Goal: Task Accomplishment & Management: Manage account settings

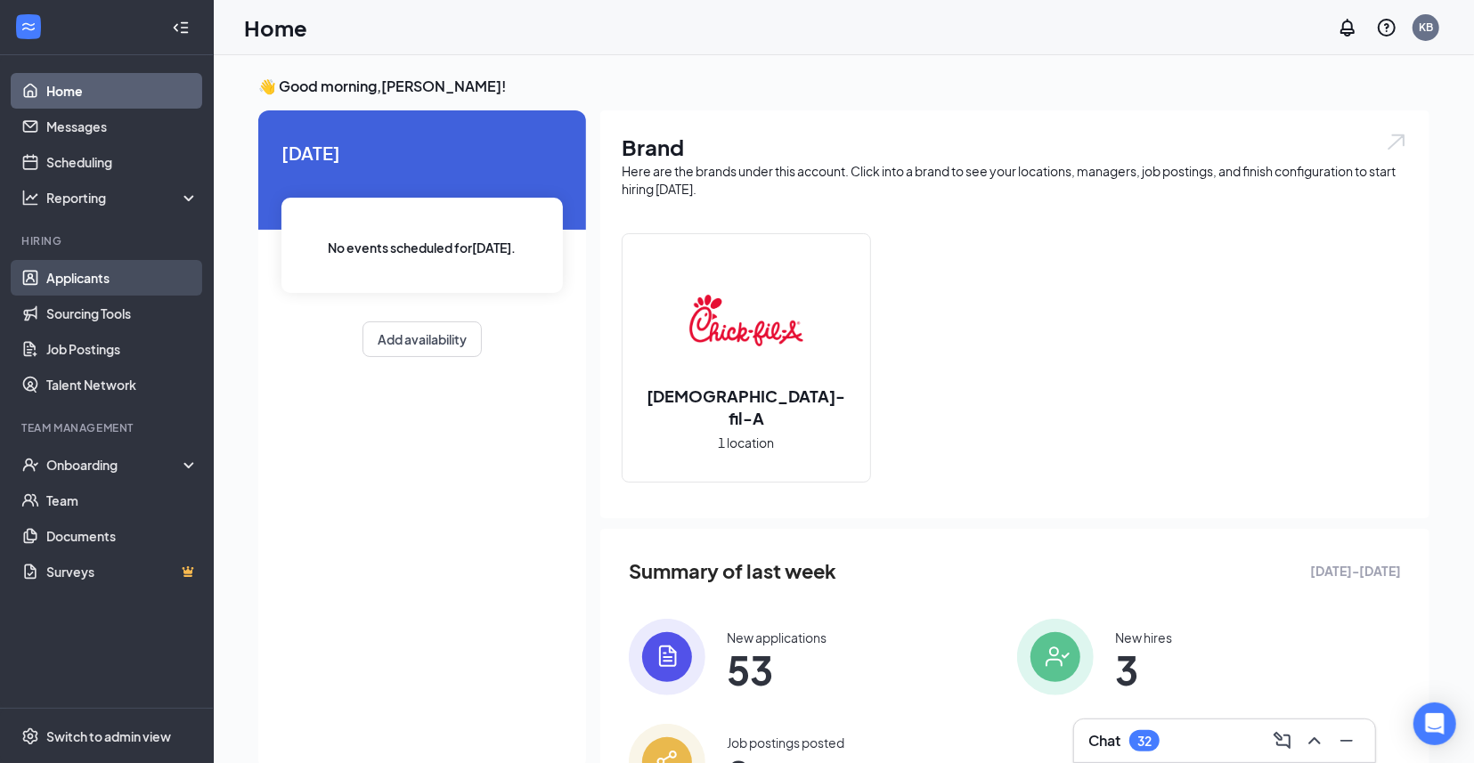
click at [109, 276] on link "Applicants" at bounding box center [122, 278] width 152 height 36
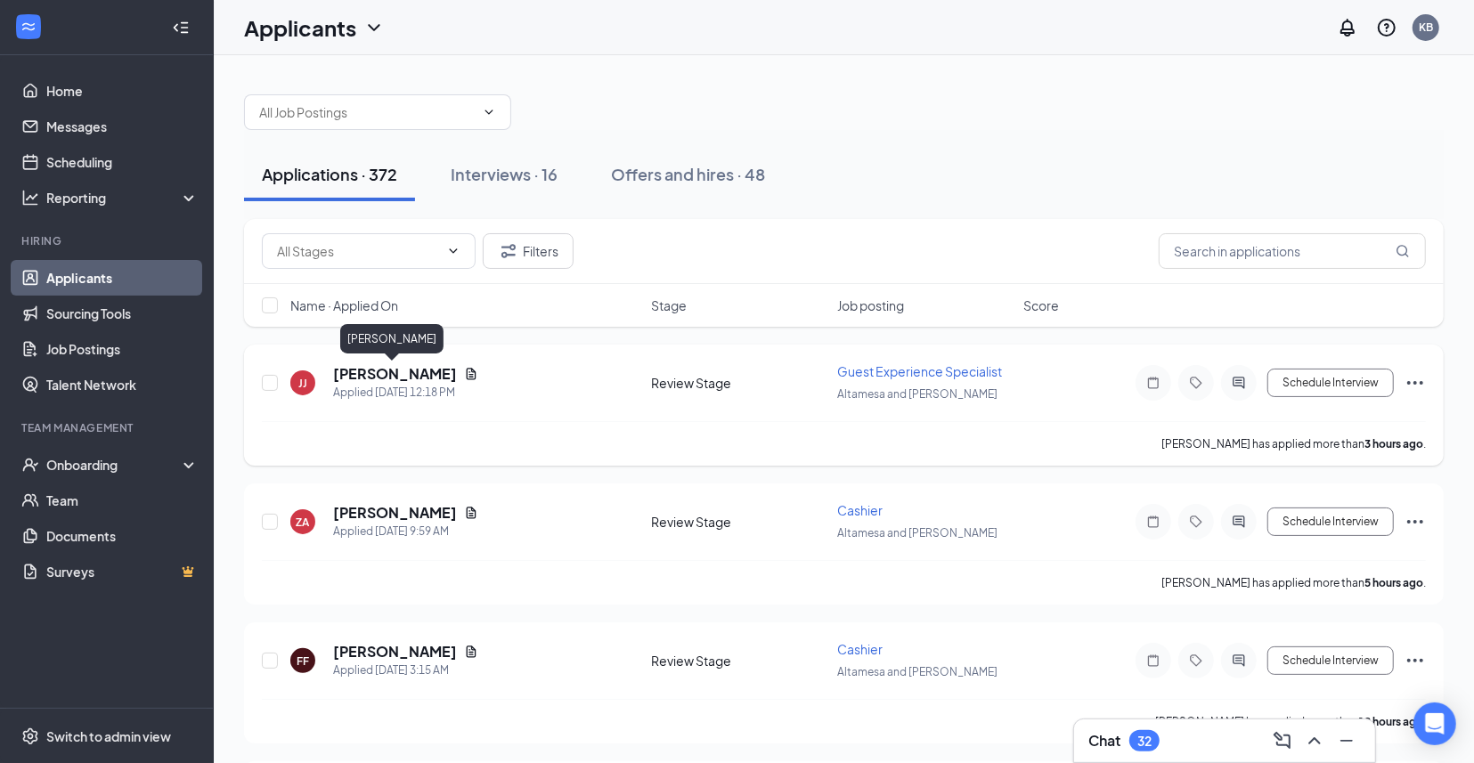
click at [405, 377] on h5 "[PERSON_NAME]" at bounding box center [395, 374] width 124 height 20
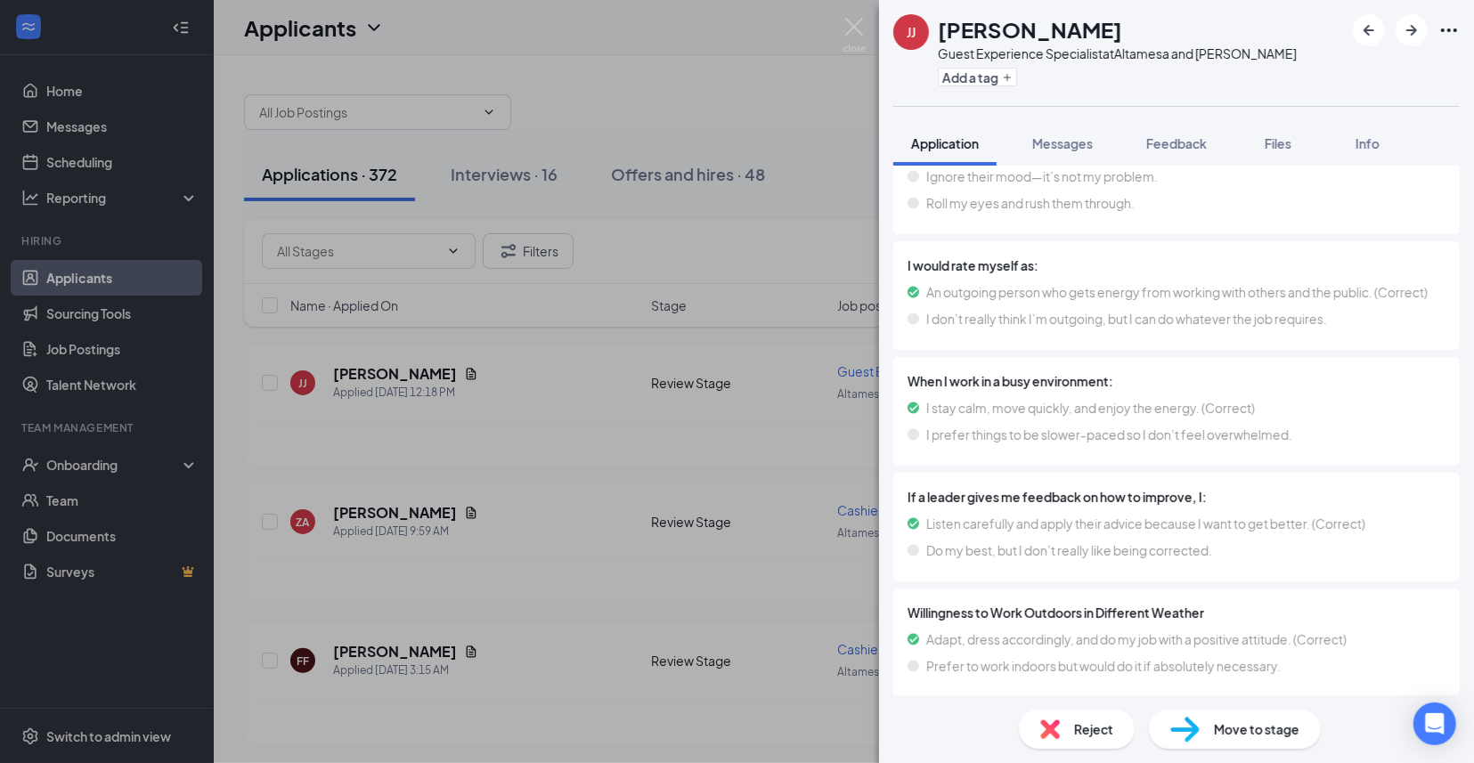
scroll to position [6050, 0]
click at [603, 489] on div "[PERSON_NAME] [PERSON_NAME] Guest Experience Specialist at Altamesa and [PERSON…" at bounding box center [737, 381] width 1474 height 763
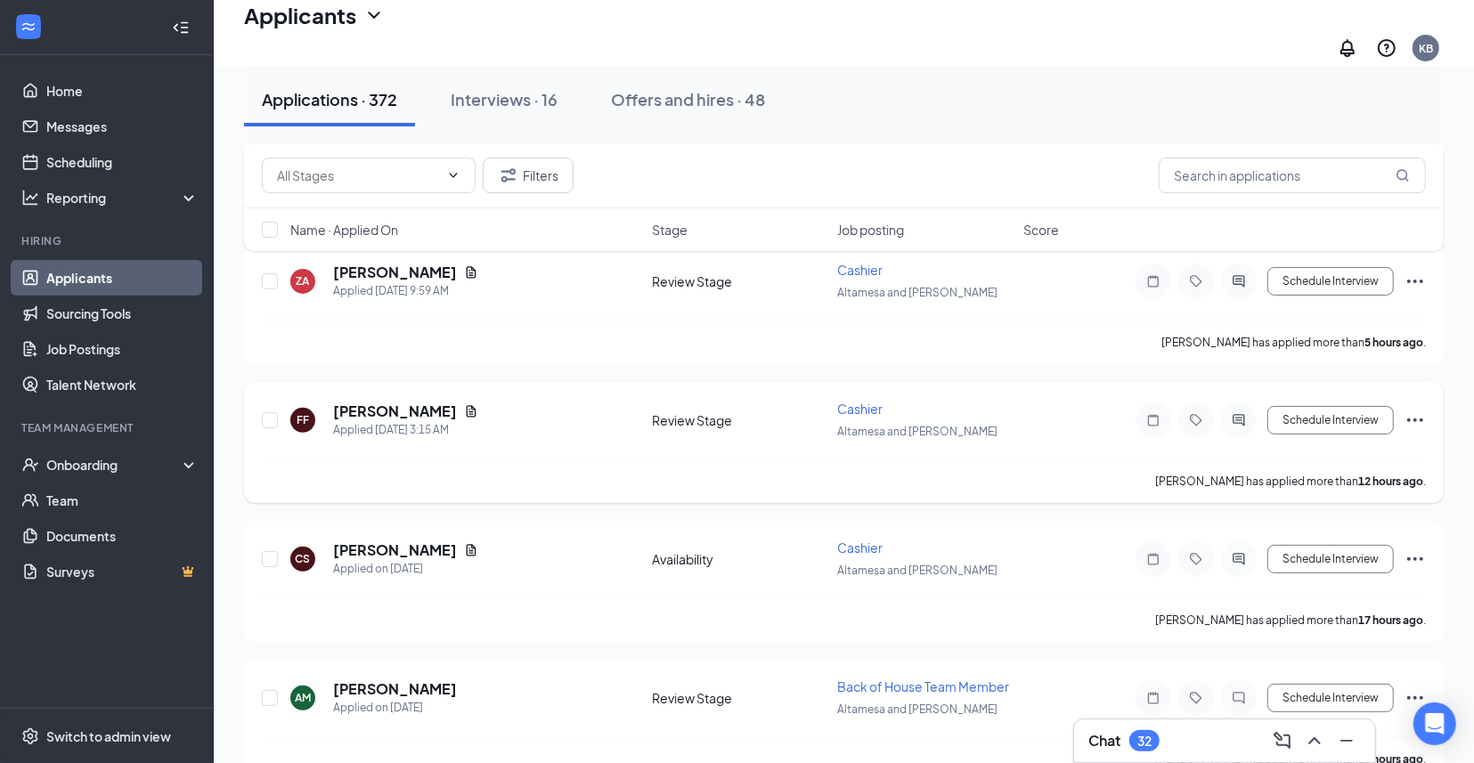
scroll to position [295, 0]
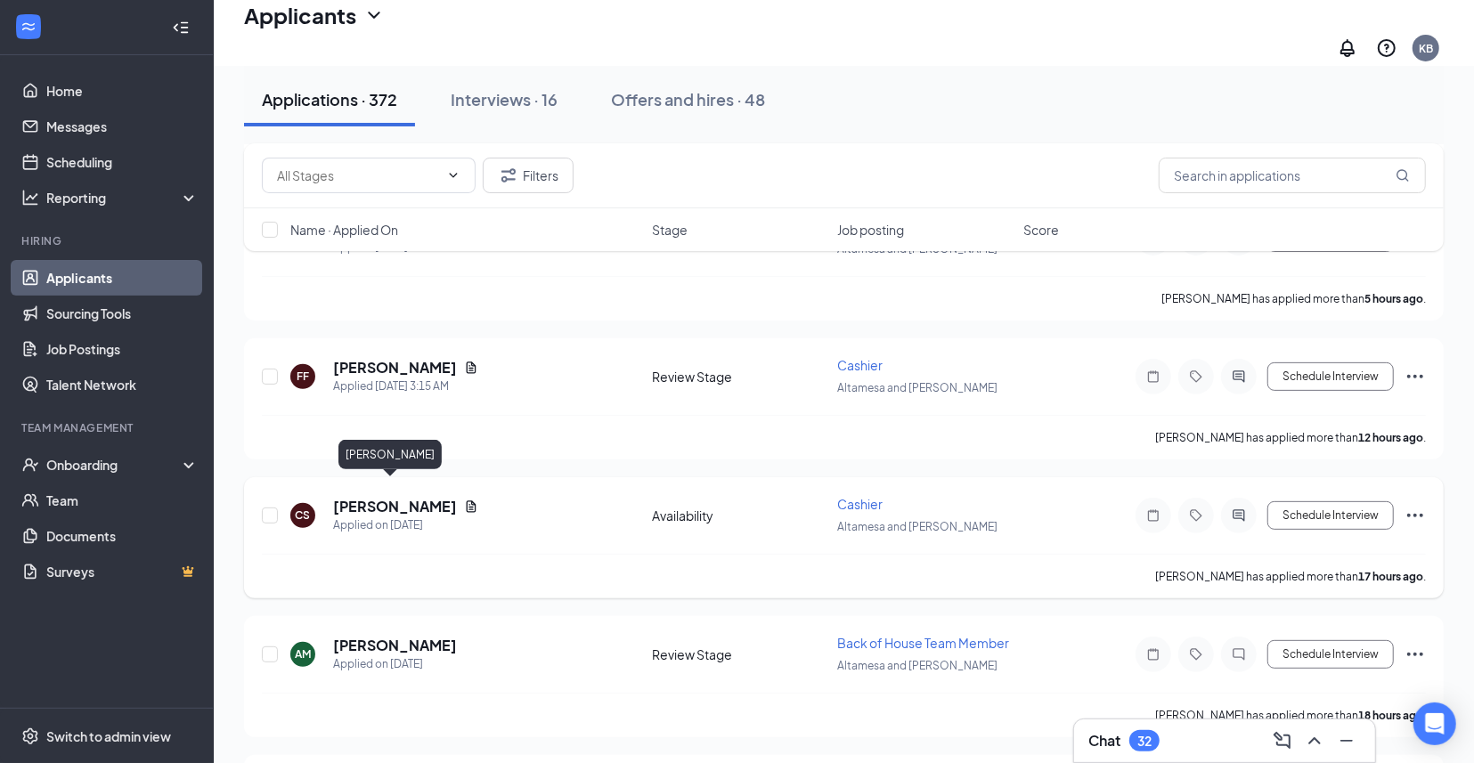
click at [380, 497] on h5 "[PERSON_NAME]" at bounding box center [395, 507] width 124 height 20
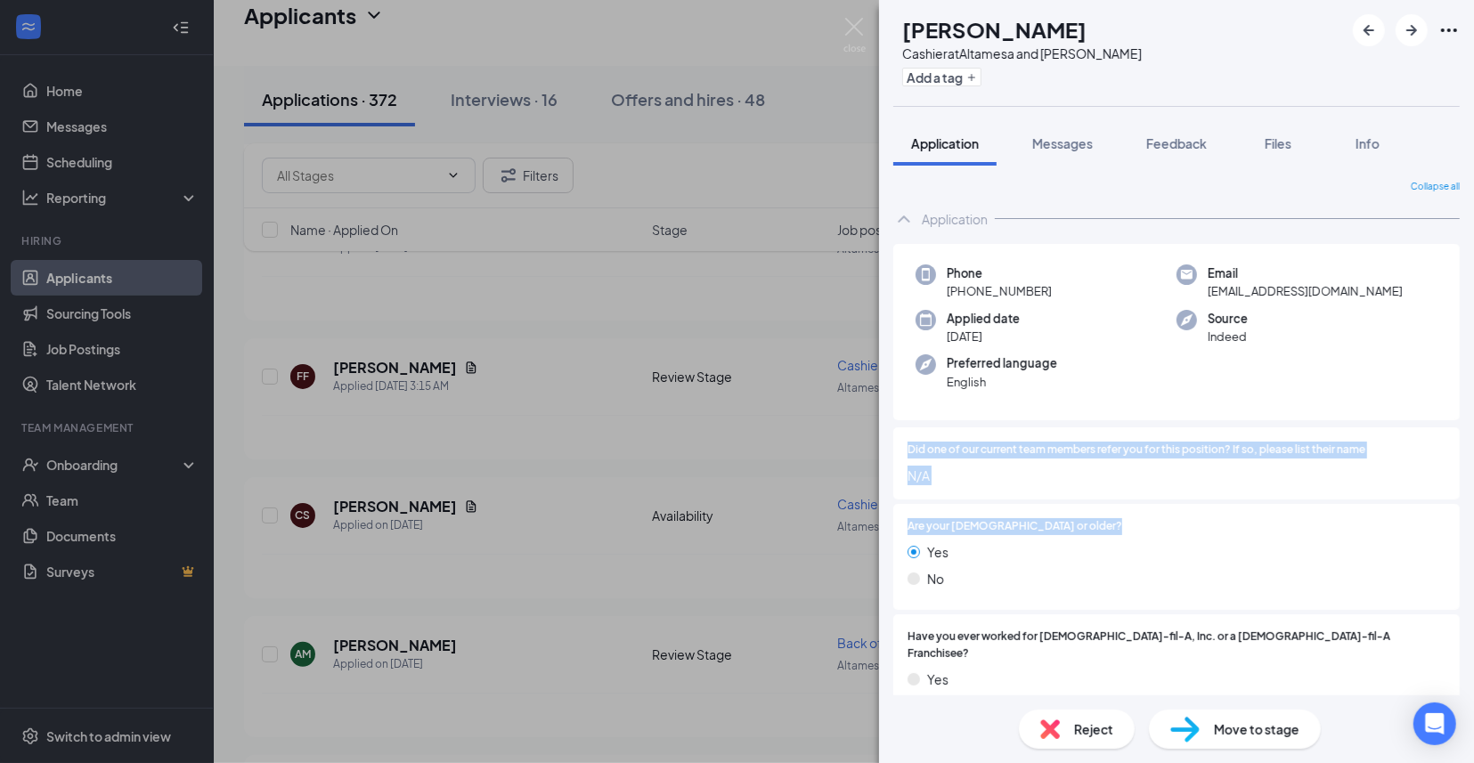
drag, startPoint x: 769, startPoint y: 419, endPoint x: 1121, endPoint y: 508, distance: 362.8
click at [1121, 508] on div "CS cyliah sterling Cashier at Altamesa and [PERSON_NAME] Add a tag Application …" at bounding box center [737, 381] width 1474 height 763
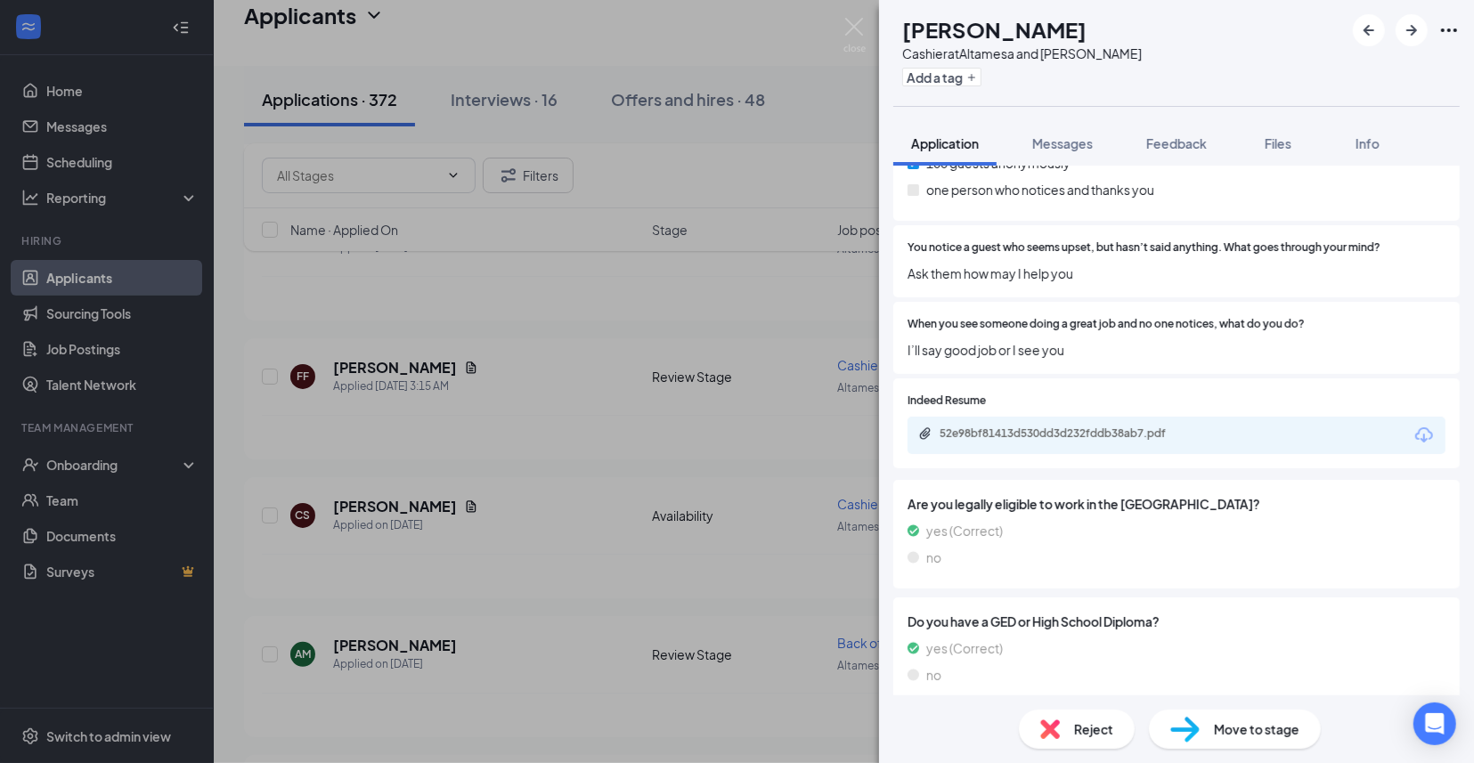
scroll to position [2569, 0]
click at [468, 443] on div "CS cyliah sterling Cashier at Altamesa and [PERSON_NAME] Add a tag Application …" at bounding box center [737, 381] width 1474 height 763
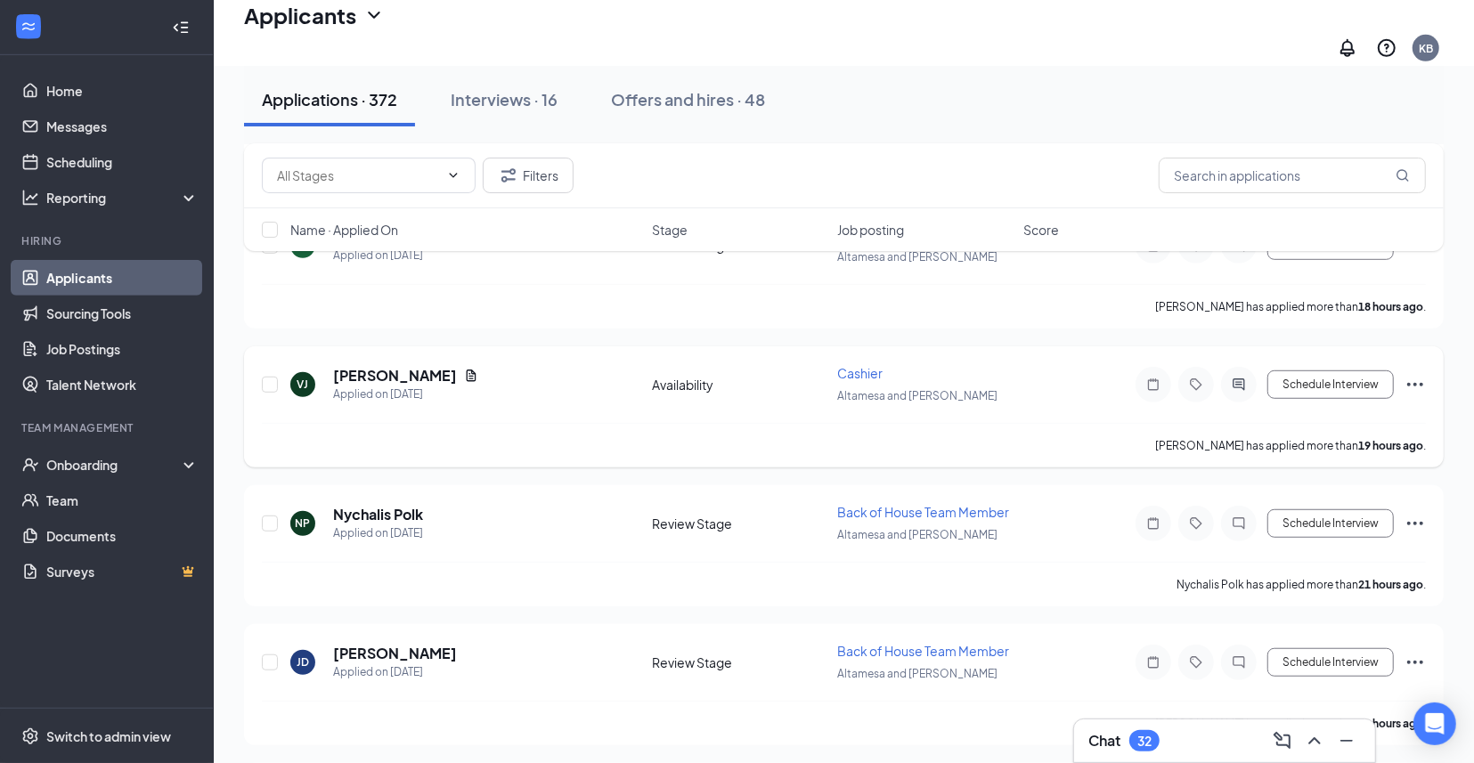
scroll to position [709, 0]
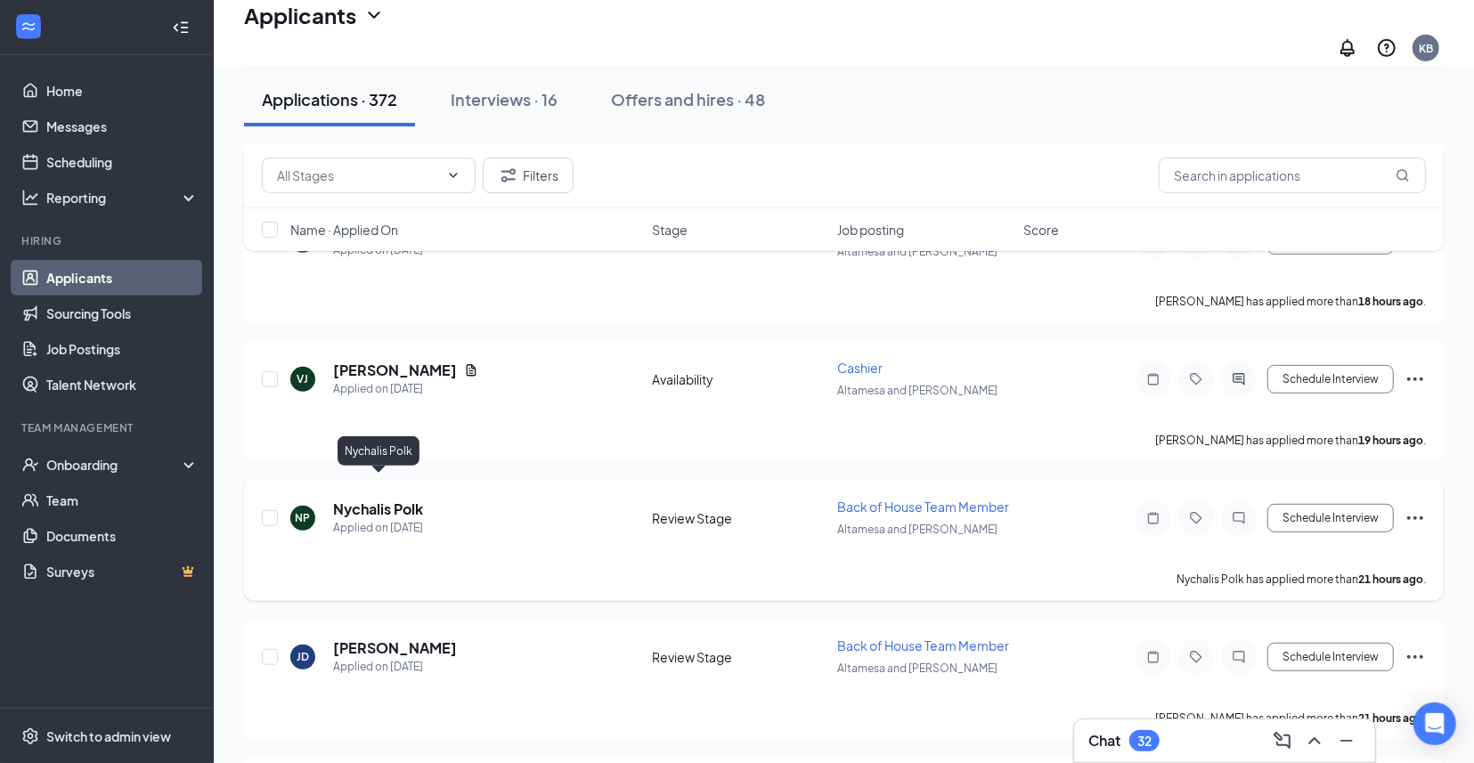
click at [389, 500] on h5 "Nychalis Polk" at bounding box center [378, 510] width 90 height 20
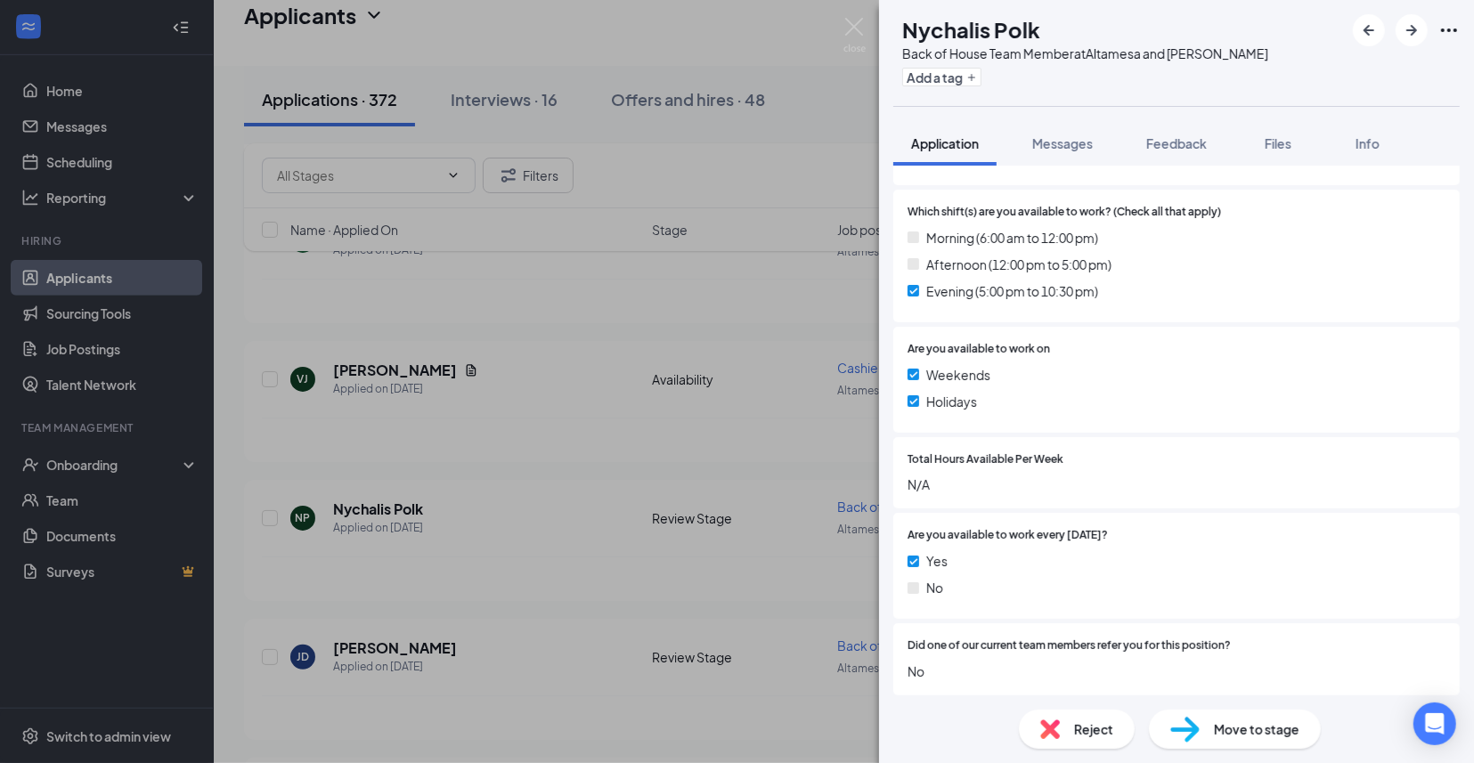
scroll to position [474, 0]
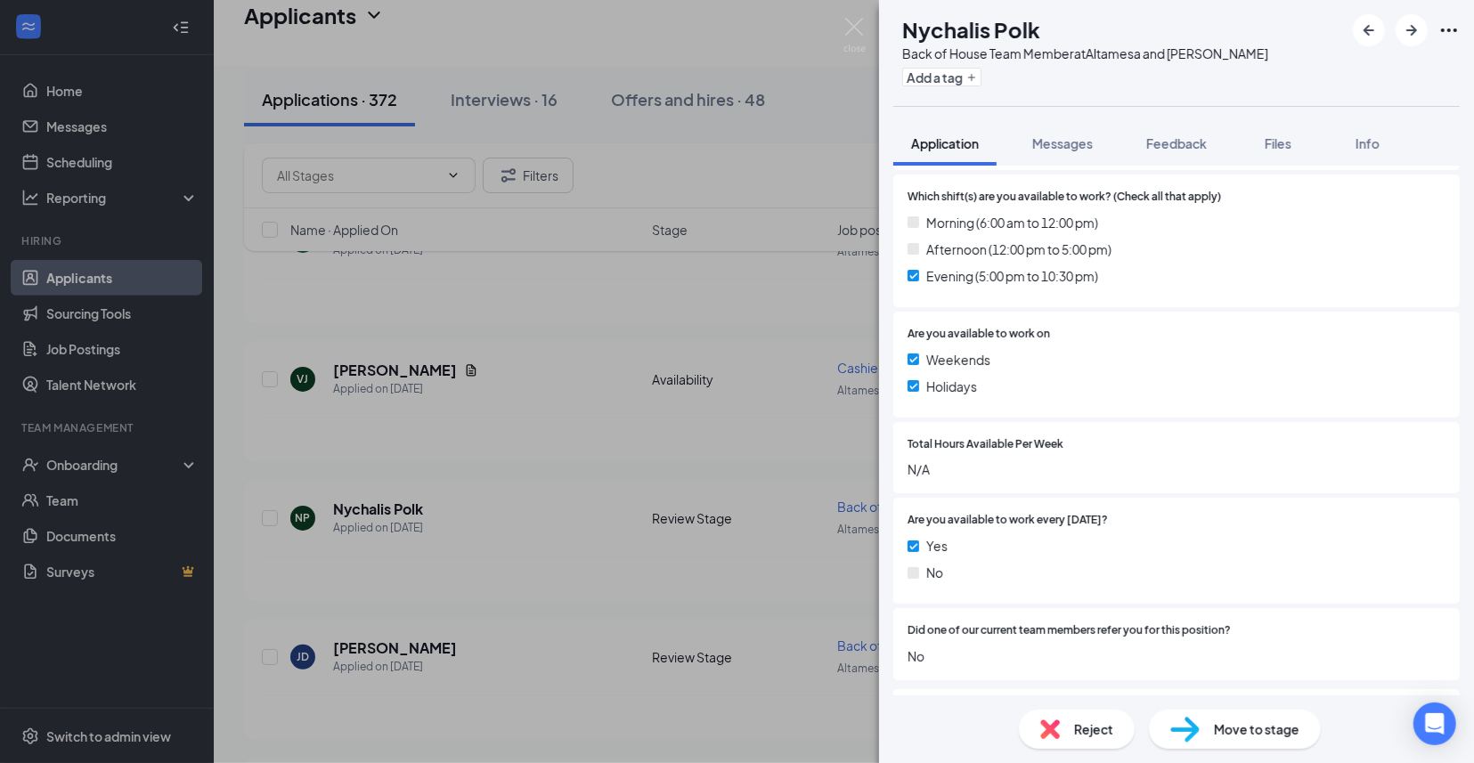
click at [638, 385] on div "NP Nychalis Polk Back of House Team Member at Altamesa and [PERSON_NAME] Add a …" at bounding box center [737, 381] width 1474 height 763
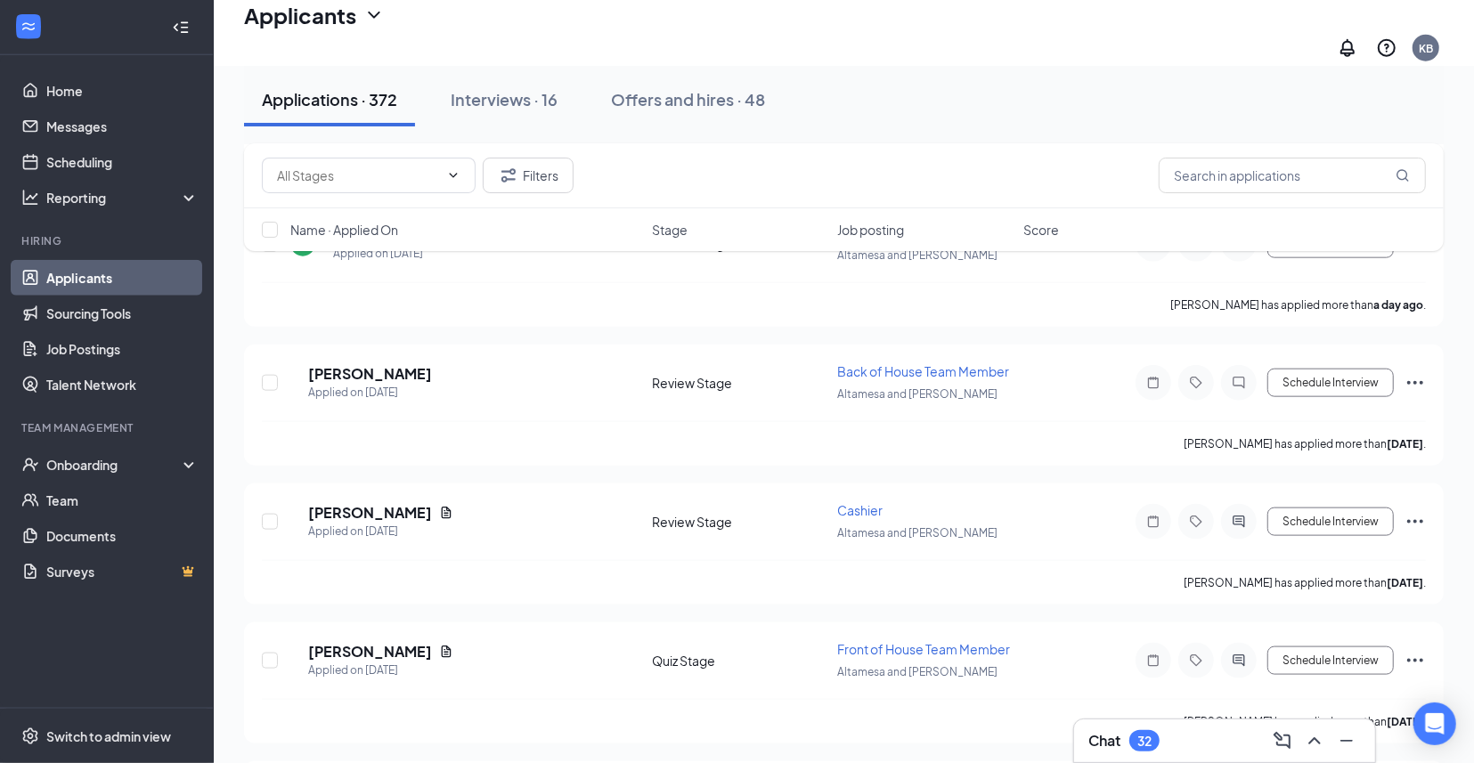
scroll to position [1396, 0]
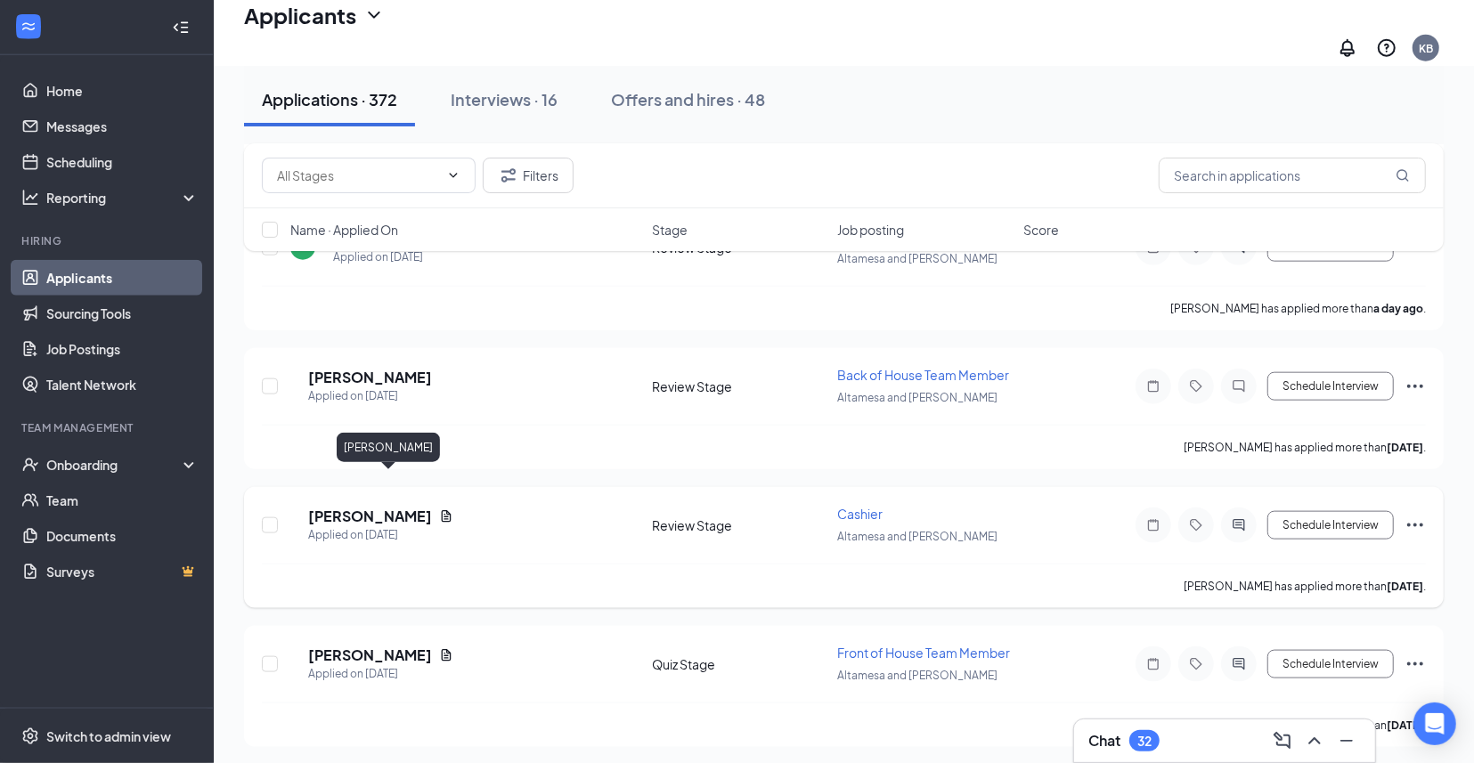
click at [359, 507] on h5 "[PERSON_NAME]" at bounding box center [370, 517] width 124 height 20
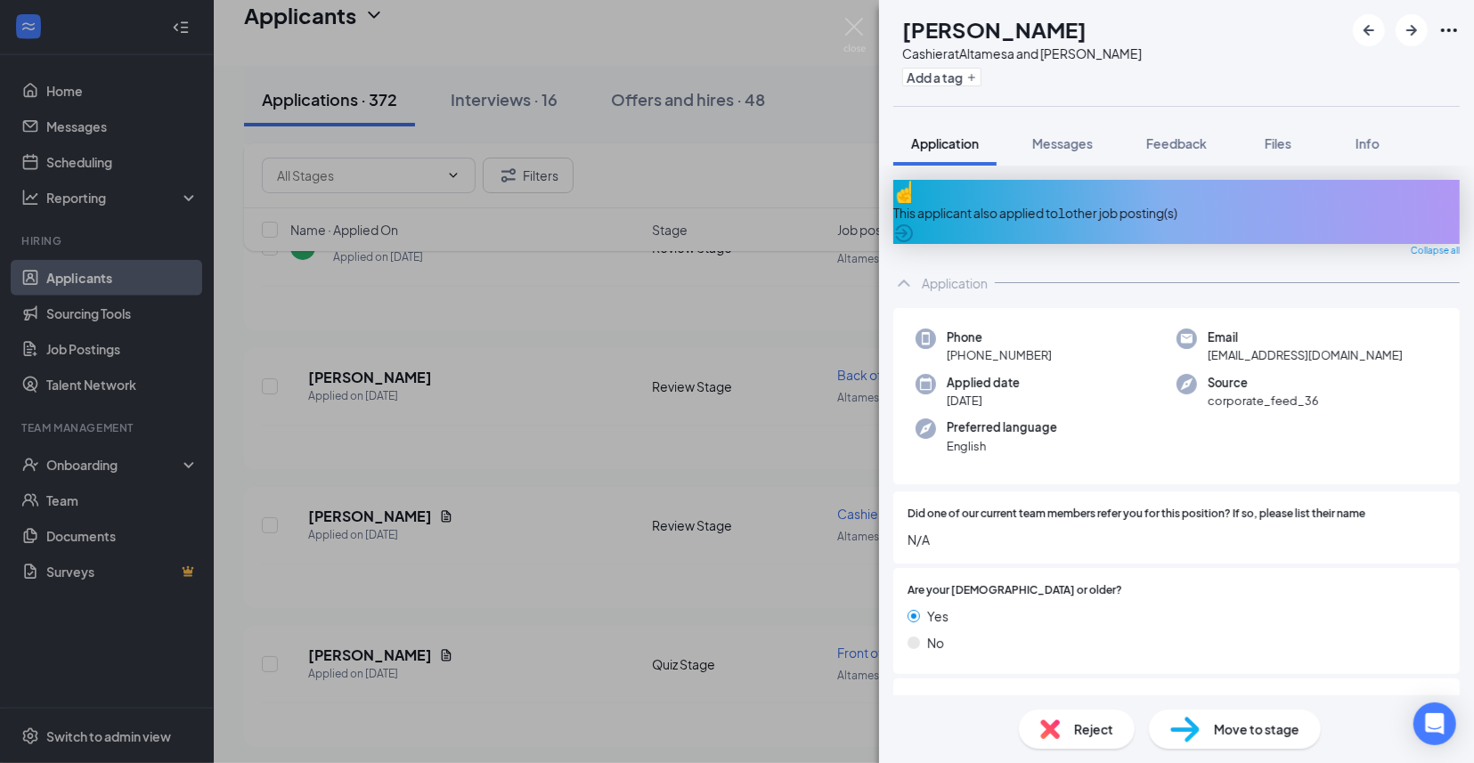
click at [663, 536] on div "EY [PERSON_NAME] Cashier at Altamesa and [PERSON_NAME] Add a tag Application Me…" at bounding box center [737, 381] width 1474 height 763
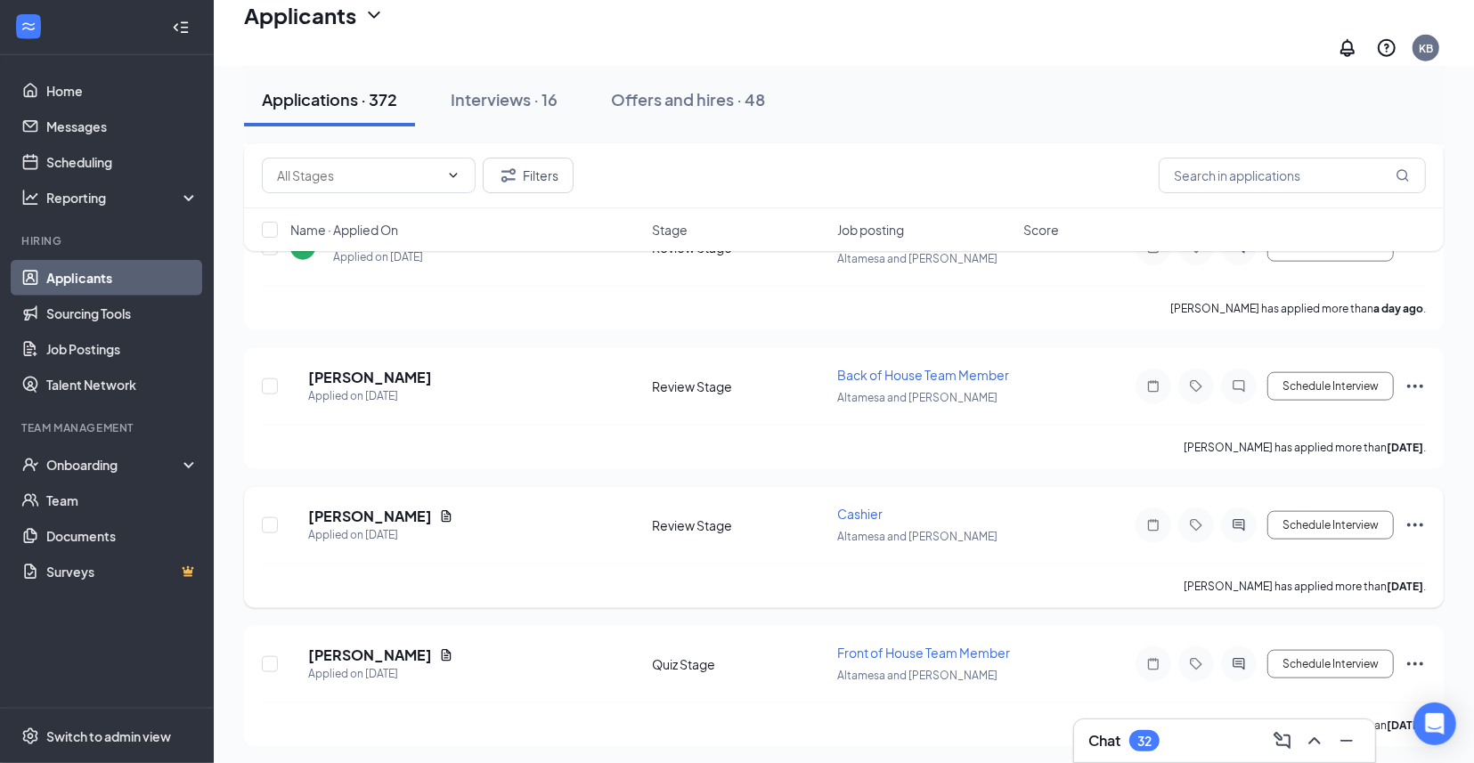
click at [363, 526] on div "Applied on [DATE]" at bounding box center [380, 535] width 145 height 18
click at [363, 507] on h5 "[PERSON_NAME]" at bounding box center [370, 517] width 124 height 20
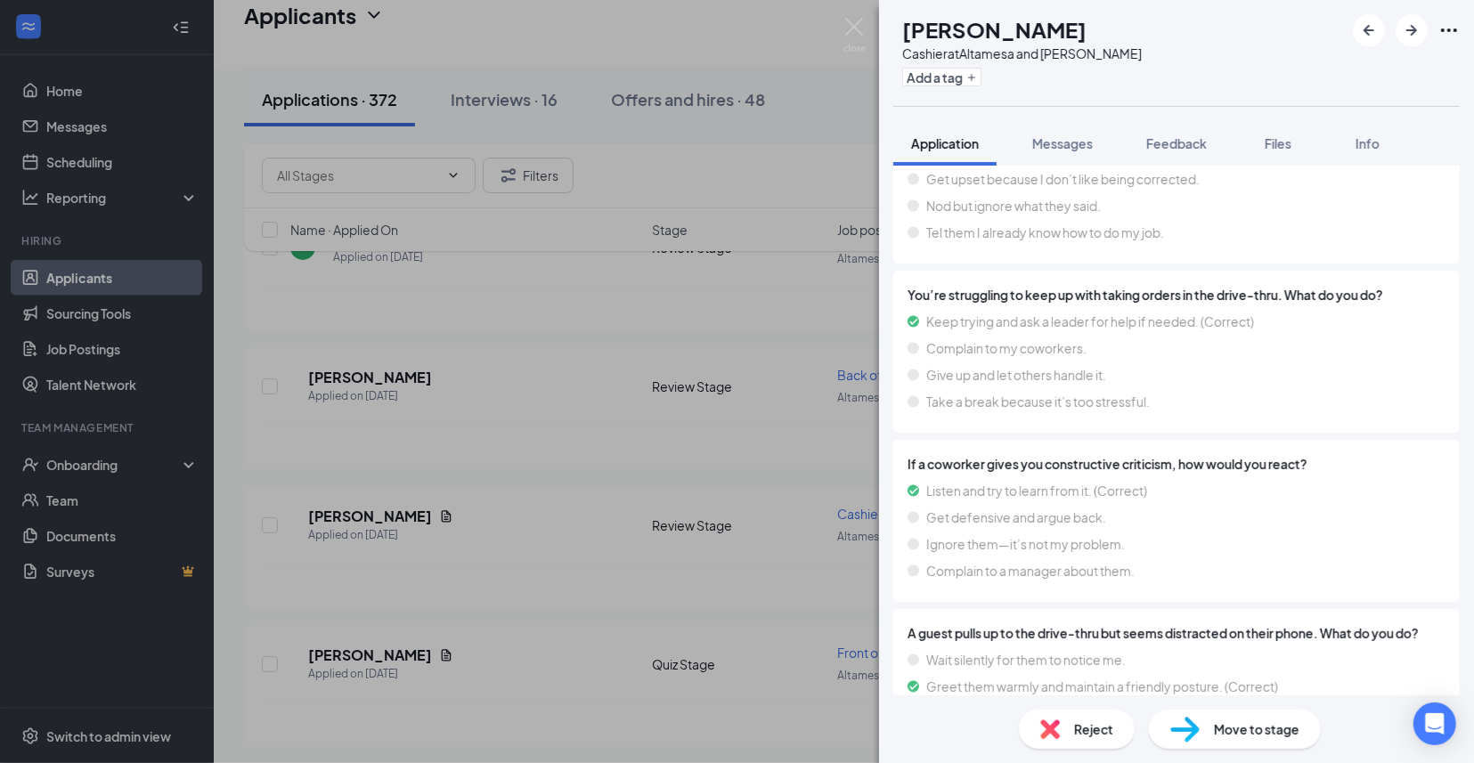
scroll to position [5092, 0]
click at [1078, 711] on div "Reject" at bounding box center [1077, 729] width 116 height 39
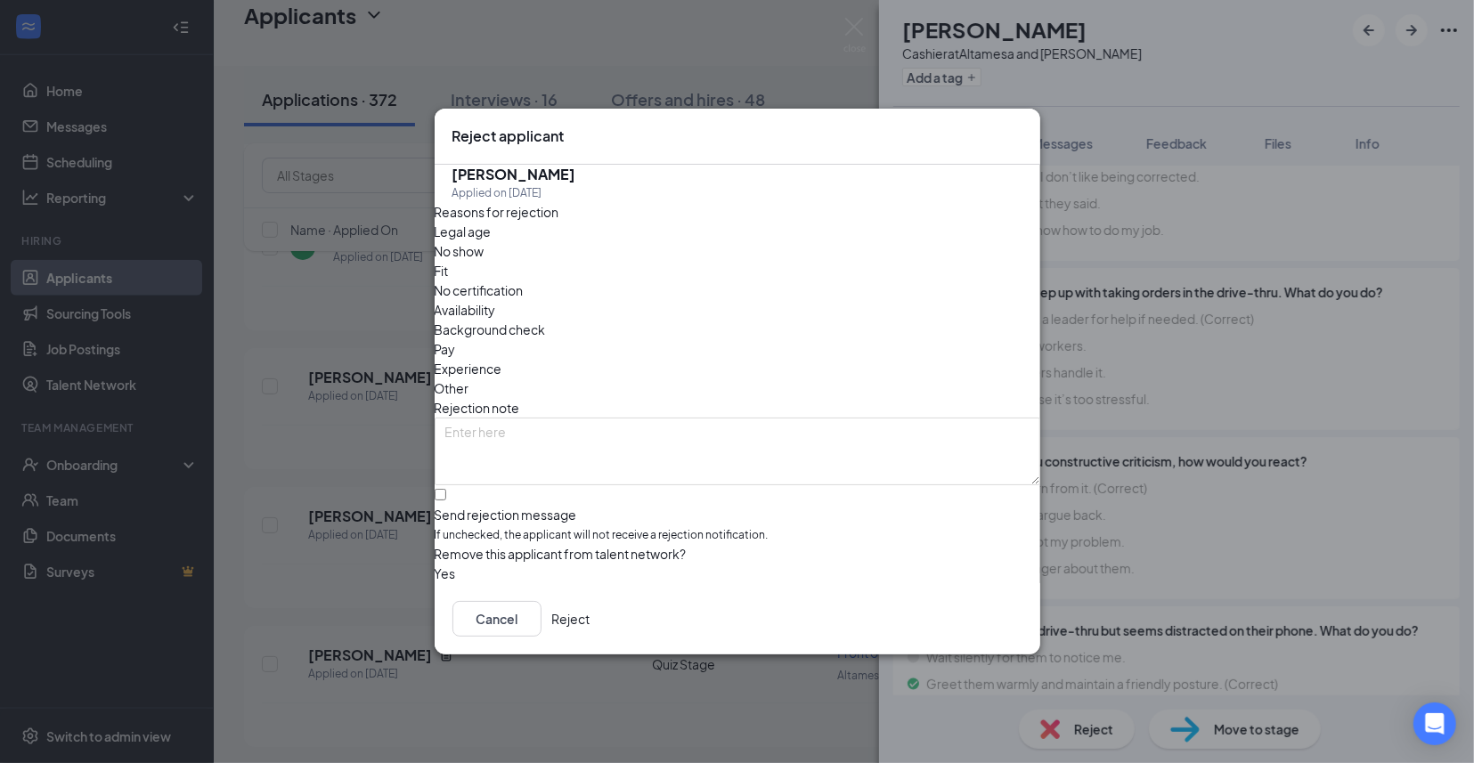
click at [590, 630] on button "Reject" at bounding box center [571, 619] width 38 height 36
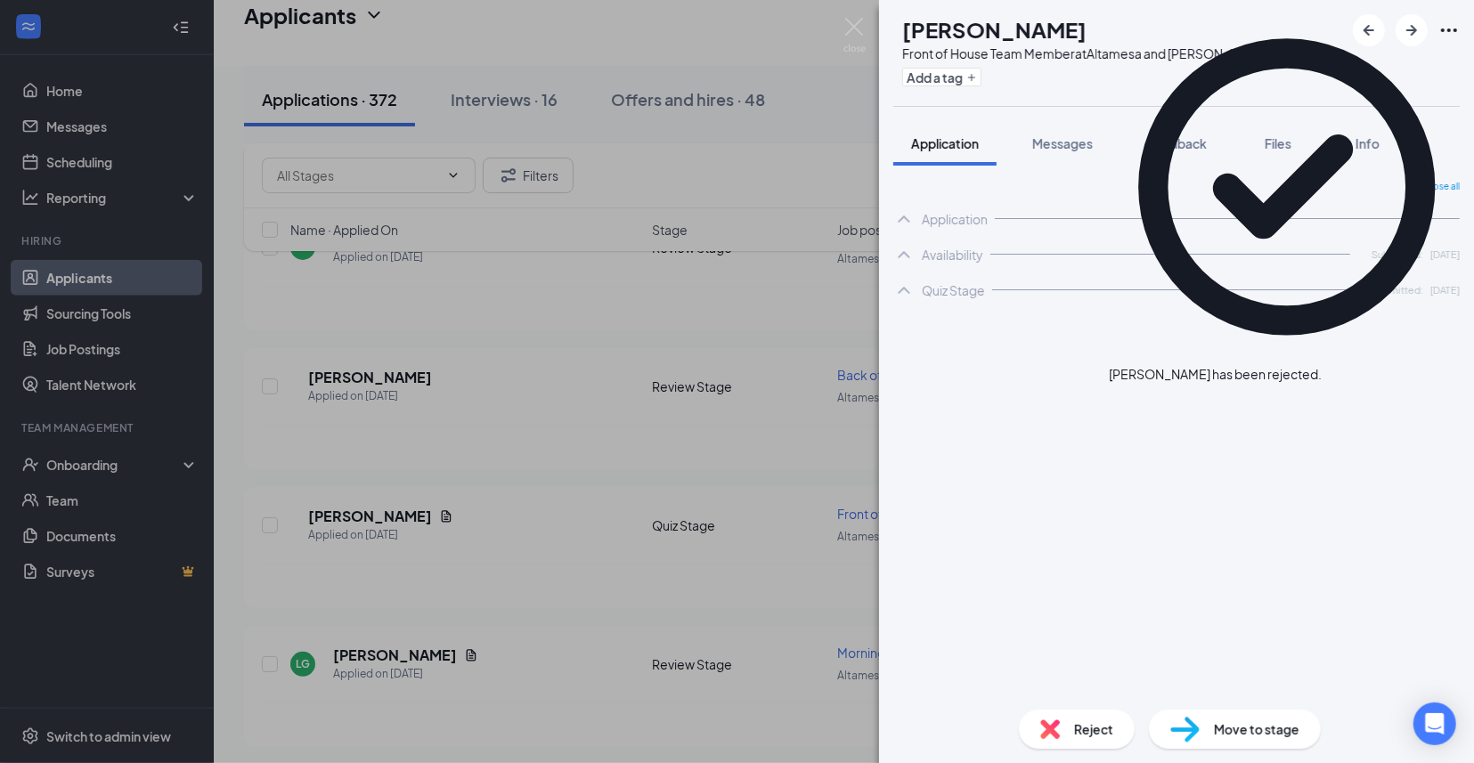
click at [535, 530] on div "TB [PERSON_NAME] Front of House Team Member at Altamesa and [PERSON_NAME] Add a…" at bounding box center [737, 381] width 1474 height 763
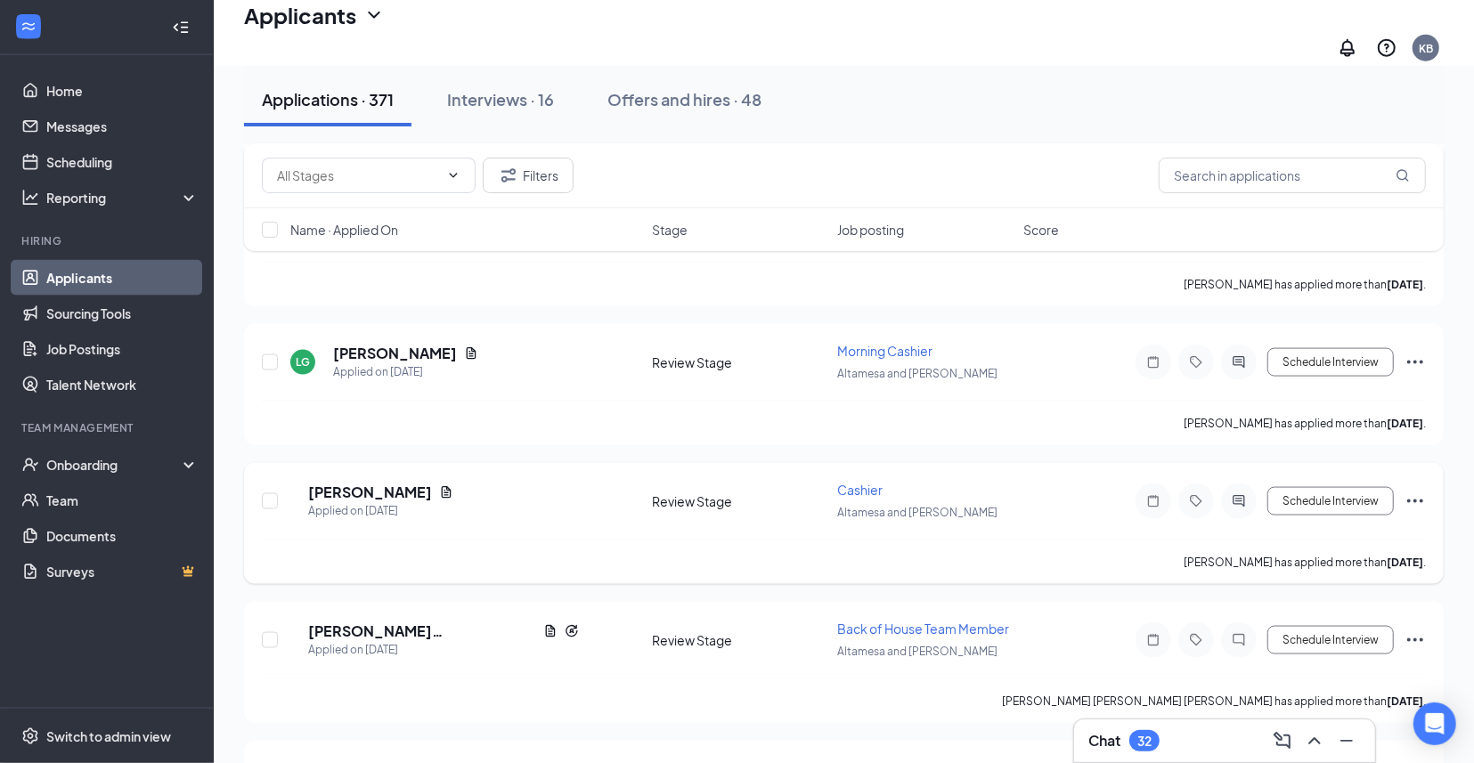
scroll to position [1696, 0]
click at [402, 484] on h5 "[PERSON_NAME]" at bounding box center [370, 494] width 124 height 20
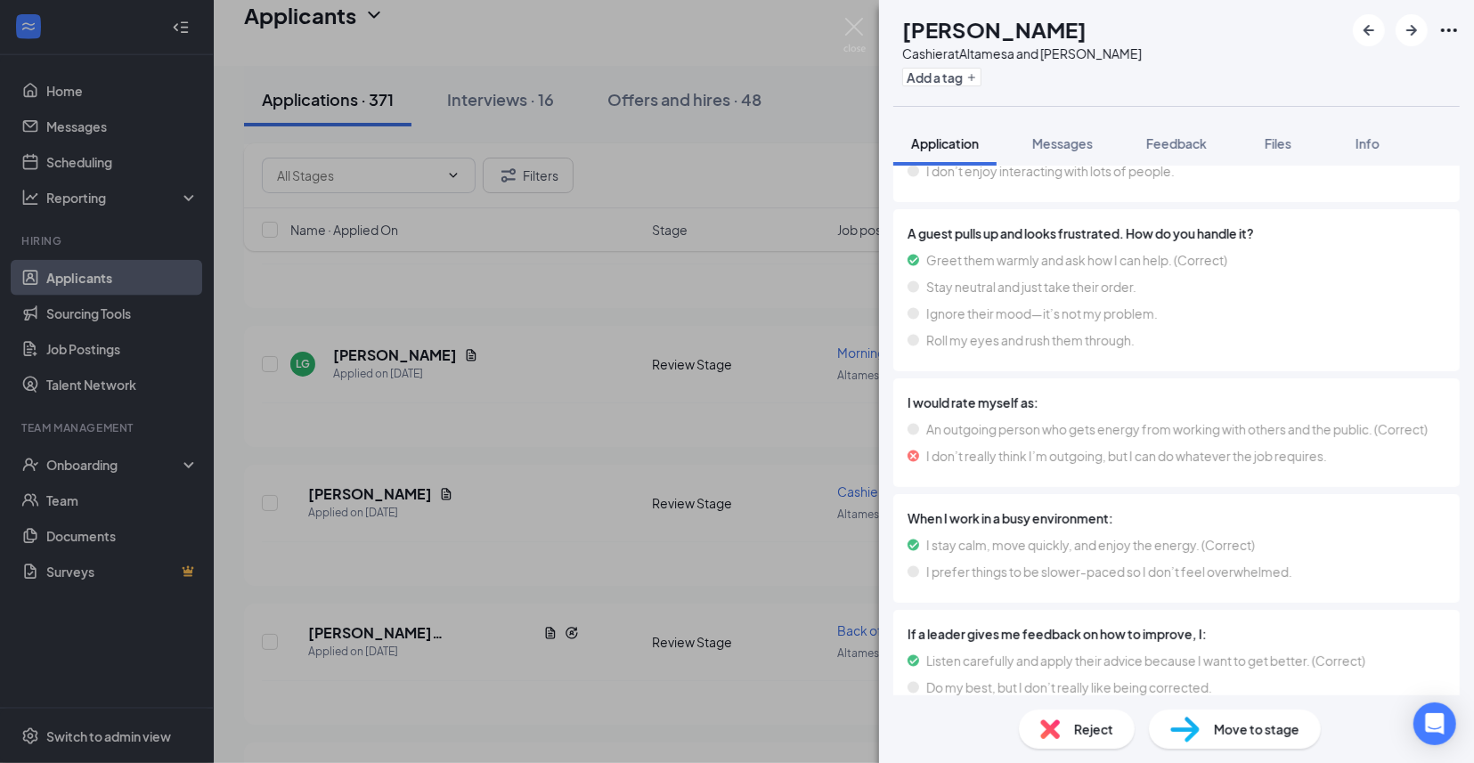
scroll to position [5697, 0]
